Goal: Task Accomplishment & Management: Manage account settings

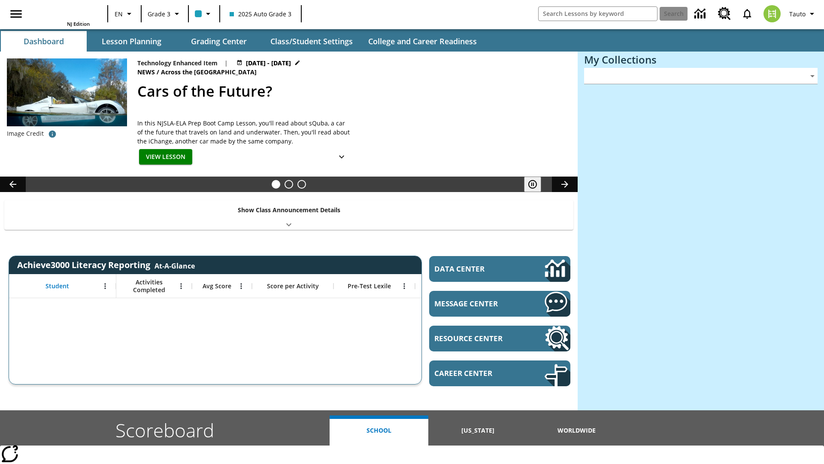
type input "-1"
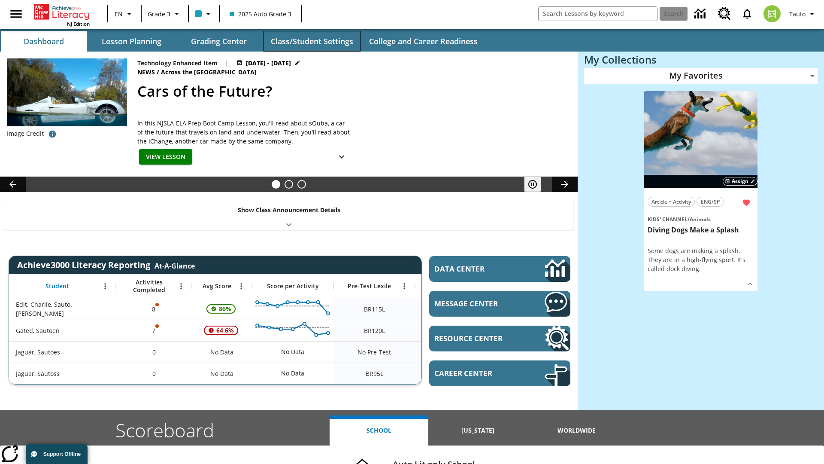
click at [312, 41] on button "Class/Student Settings" at bounding box center [312, 41] width 97 height 21
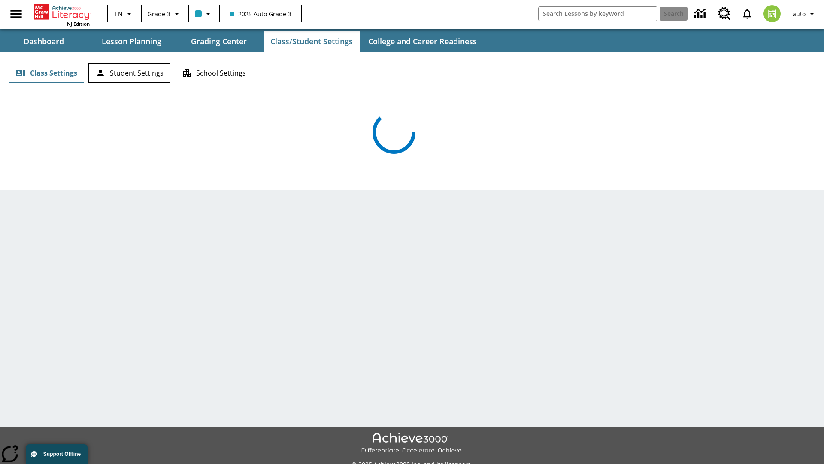
click at [129, 73] on button "Student Settings" at bounding box center [129, 73] width 82 height 21
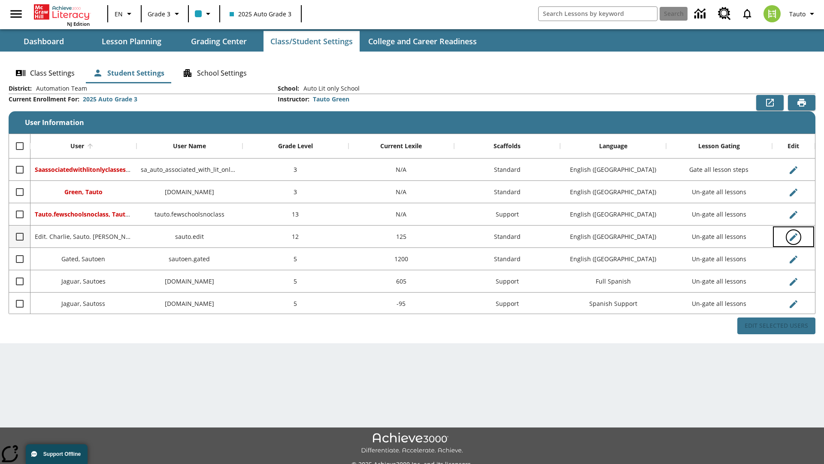
click at [793, 237] on icon "Edit User" at bounding box center [794, 237] width 8 height 8
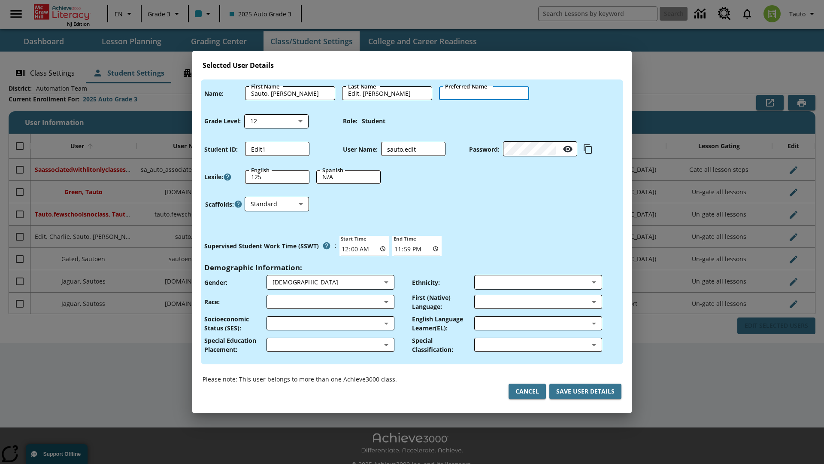
type input "[PERSON_NAME]"
click at [527, 391] on button "Cancel" at bounding box center [527, 391] width 37 height 16
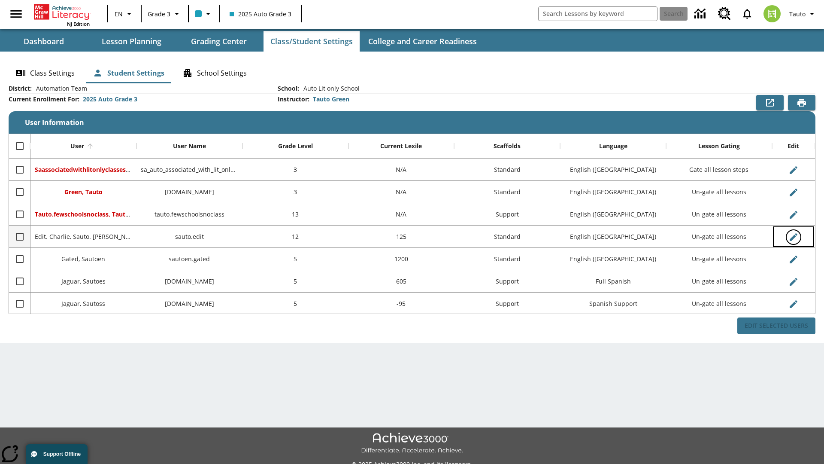
click at [793, 237] on icon "Edit User" at bounding box center [794, 237] width 8 height 8
